Goal: Find specific page/section: Find specific page/section

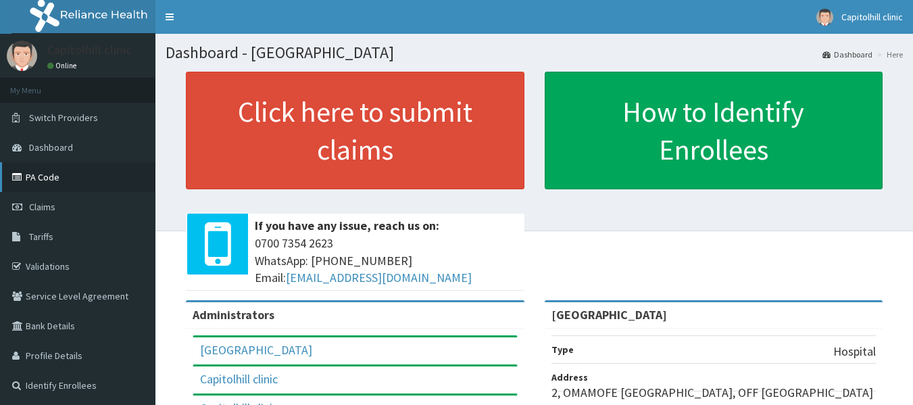
click at [51, 178] on link "PA Code" at bounding box center [77, 177] width 155 height 30
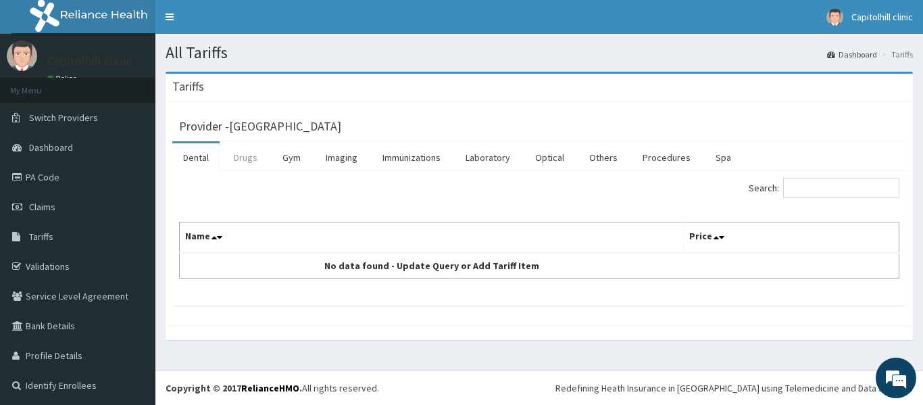
click at [242, 158] on link "Drugs" at bounding box center [245, 157] width 45 height 28
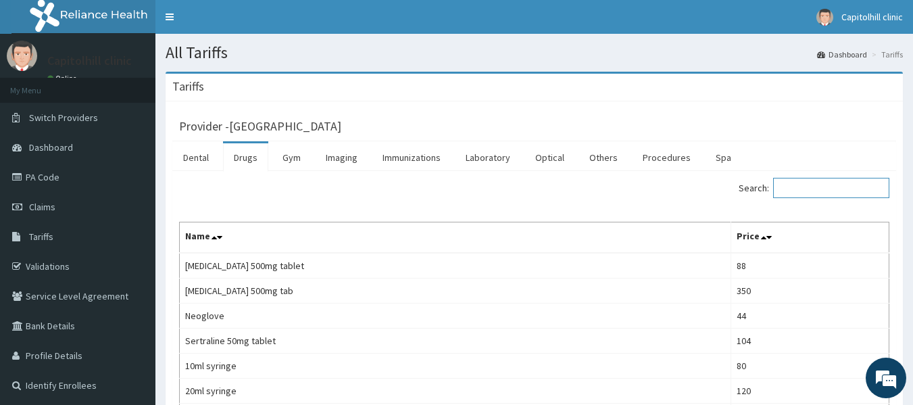
click at [814, 197] on input "Search:" at bounding box center [831, 188] width 116 height 20
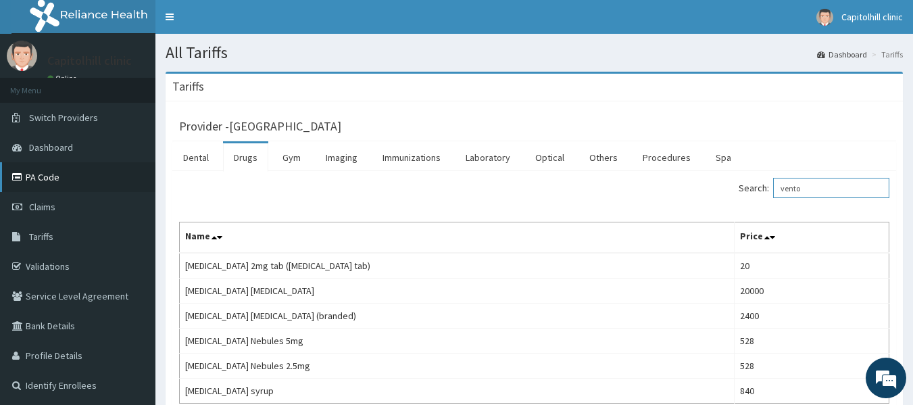
type input "vento"
click at [41, 178] on link "PA Code" at bounding box center [77, 177] width 155 height 30
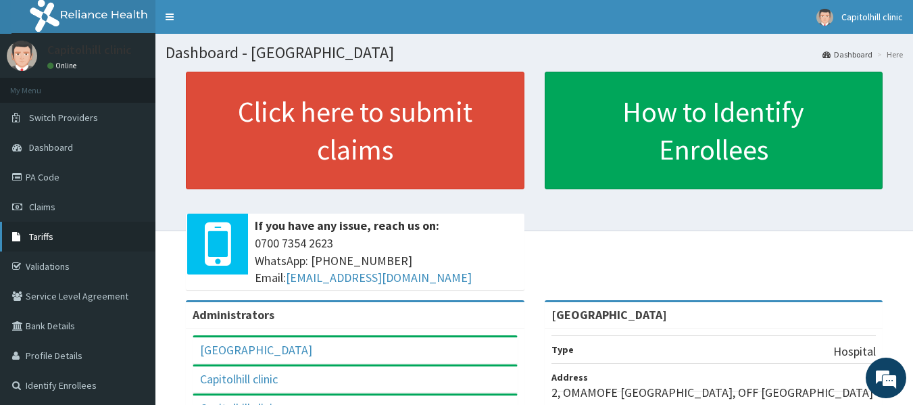
click at [51, 233] on span "Tariffs" at bounding box center [41, 236] width 24 height 12
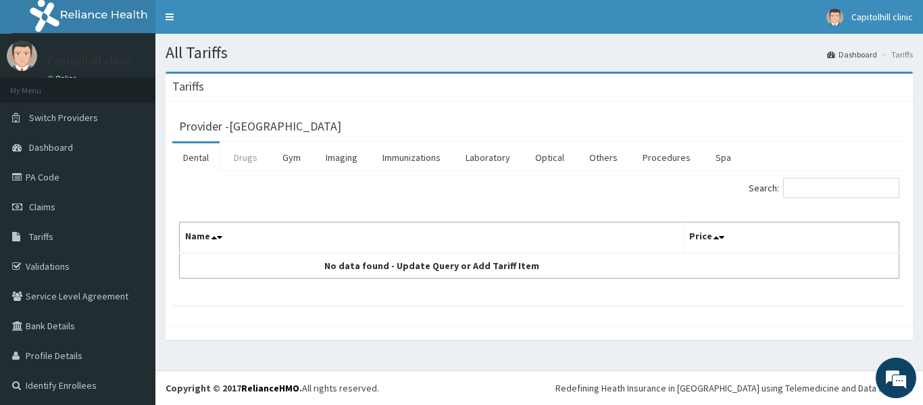
click at [246, 164] on link "Drugs" at bounding box center [245, 157] width 45 height 28
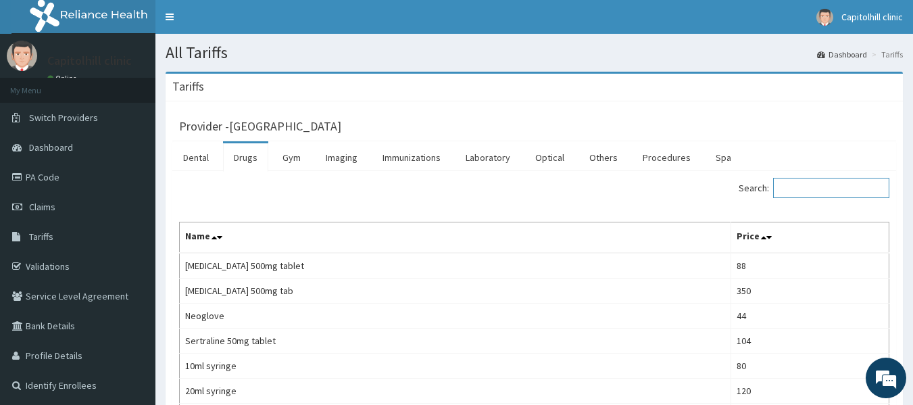
click at [799, 191] on input "Search:" at bounding box center [831, 188] width 116 height 20
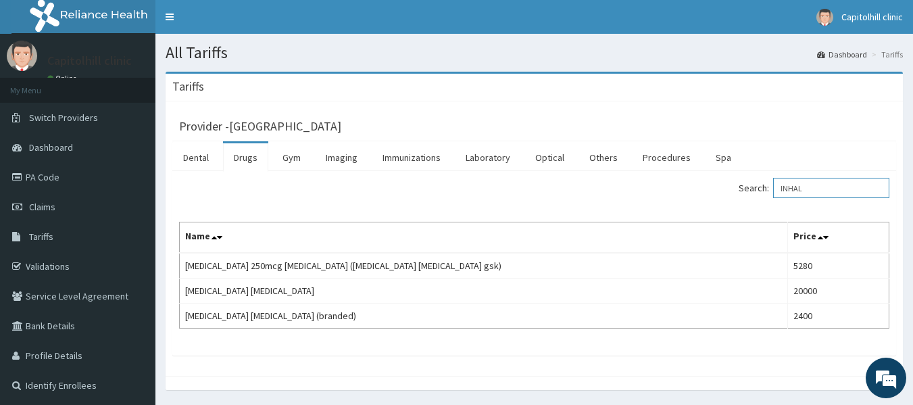
type input "INHAL"
